Goal: Task Accomplishment & Management: Manage account settings

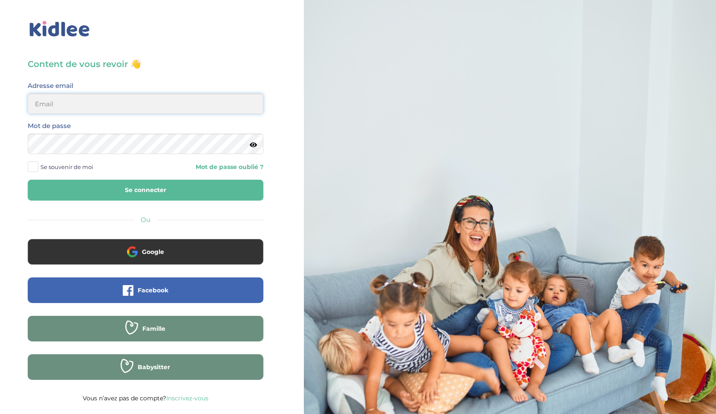
type input "ffna.laetitia@gmail.com"
click at [34, 165] on span at bounding box center [33, 166] width 11 height 11
click at [0, 0] on input "Se souvenir de moi" at bounding box center [0, 0] width 0 height 0
click at [76, 191] on button "Se connecter" at bounding box center [146, 189] width 236 height 21
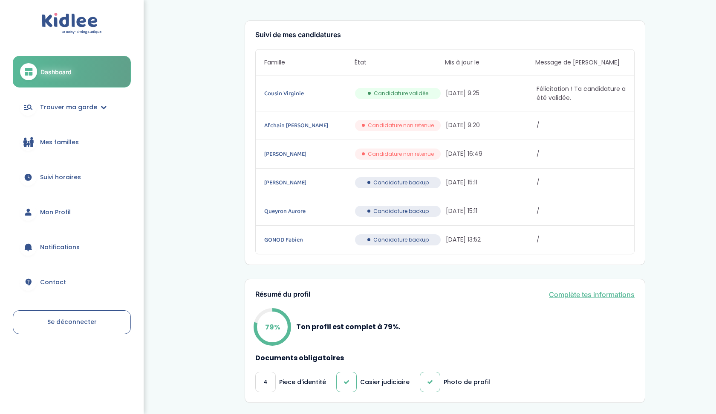
scroll to position [14, 0]
click at [49, 142] on span "Mes familles" at bounding box center [59, 142] width 39 height 9
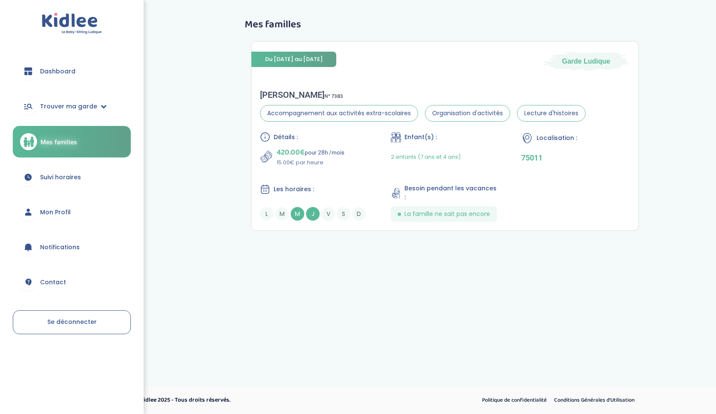
click at [94, 105] on span "Trouver ma garde" at bounding box center [68, 106] width 57 height 9
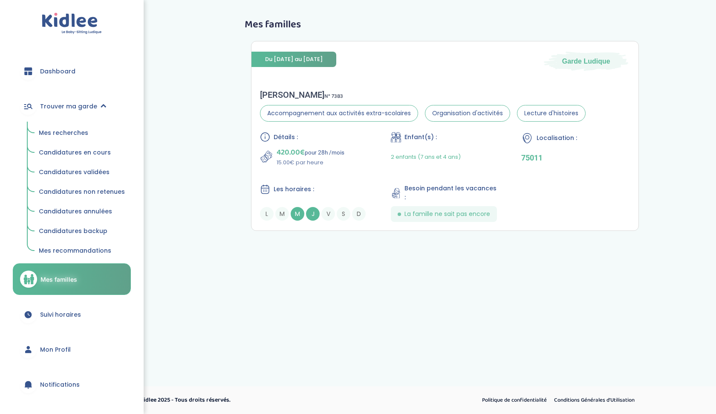
click at [58, 70] on span "Dashboard" at bounding box center [57, 71] width 35 height 9
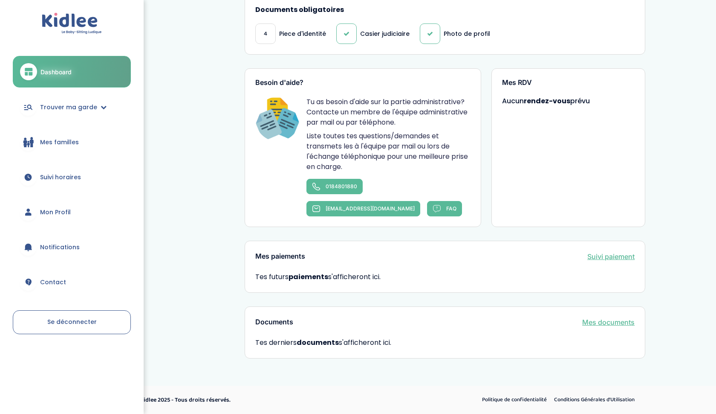
scroll to position [359, 0]
click at [613, 322] on link "Mes documents" at bounding box center [608, 323] width 52 height 10
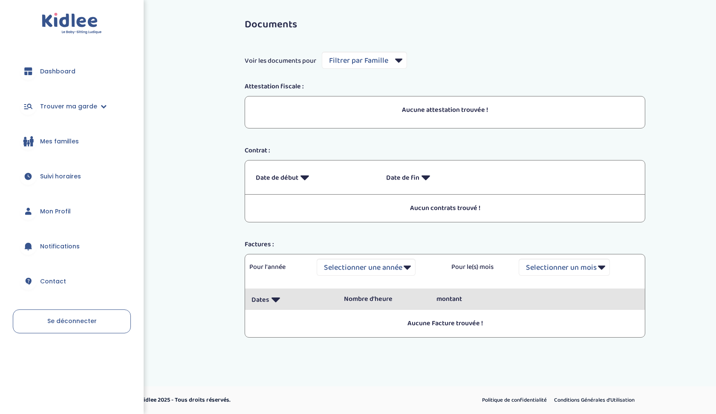
click at [371, 119] on div "Aucune attestation trouvée !" at bounding box center [444, 110] width 391 height 19
click at [298, 173] on p "Date de début" at bounding box center [315, 177] width 118 height 21
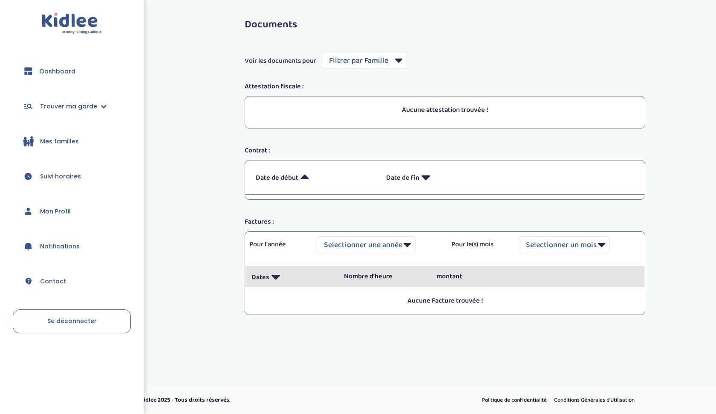
click at [298, 171] on p "Date de début" at bounding box center [315, 177] width 118 height 21
